Goal: Transaction & Acquisition: Purchase product/service

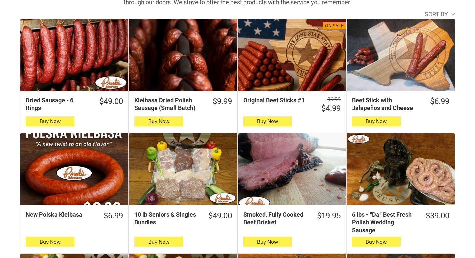
scroll to position [333, 0]
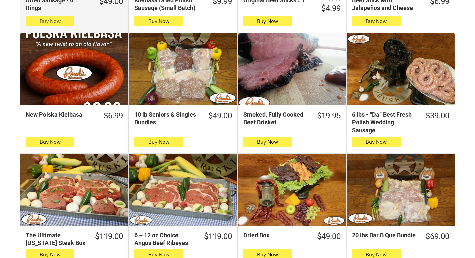
click at [67, 20] on button "Buy Now" at bounding box center [50, 21] width 49 height 10
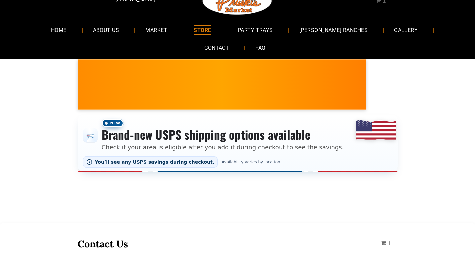
scroll to position [0, 0]
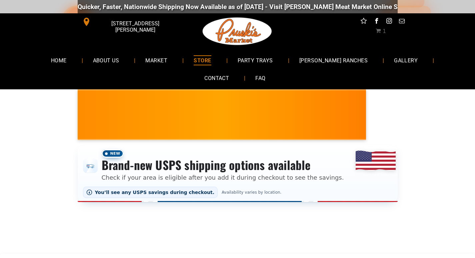
click at [184, 63] on link "STORE" at bounding box center [202, 60] width 37 height 18
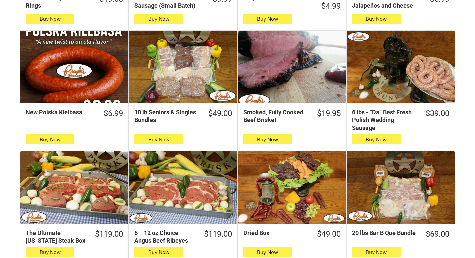
scroll to position [333, 0]
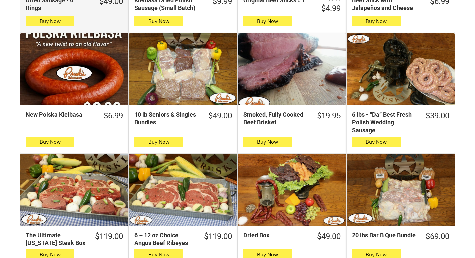
drag, startPoint x: 30, startPoint y: 44, endPoint x: 30, endPoint y: 28, distance: 16.3
click at [37, 25] on button "Buy Now" at bounding box center [50, 21] width 49 height 10
click at [30, 24] on button "Buy Now" at bounding box center [50, 21] width 49 height 10
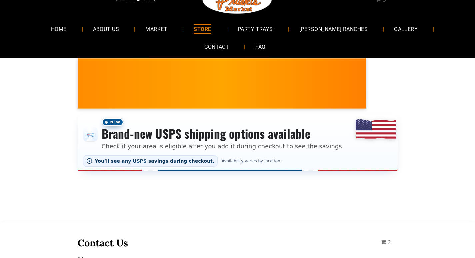
scroll to position [0, 0]
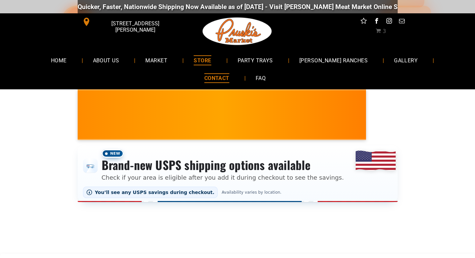
click at [229, 73] on span "CONTACT" at bounding box center [216, 78] width 25 height 10
